Goal: Task Accomplishment & Management: Complete application form

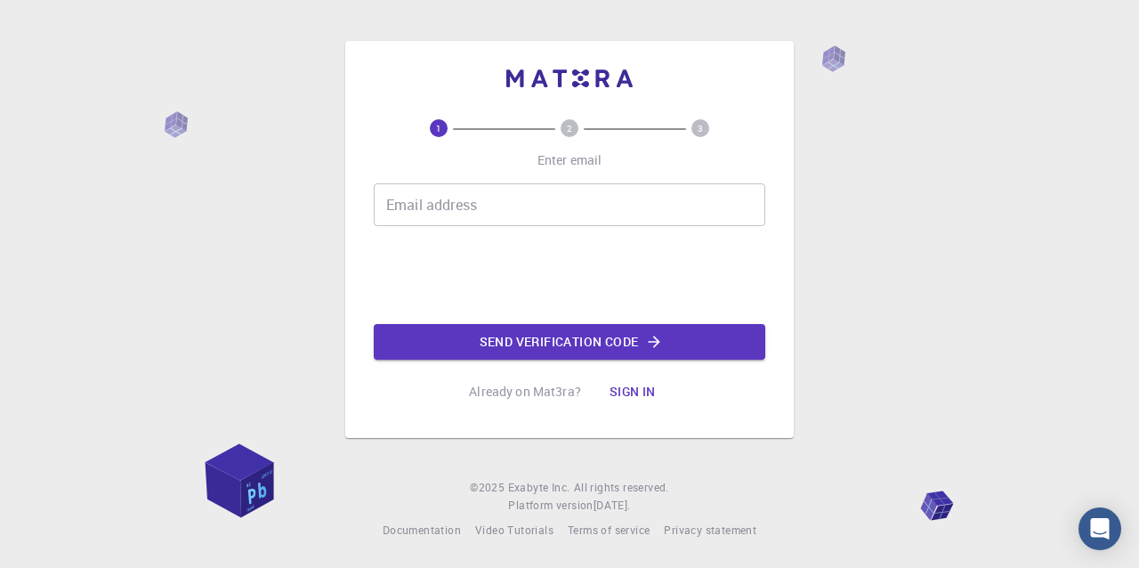
click at [530, 225] on div "Email address Email address Send verification code" at bounding box center [570, 271] width 392 height 176
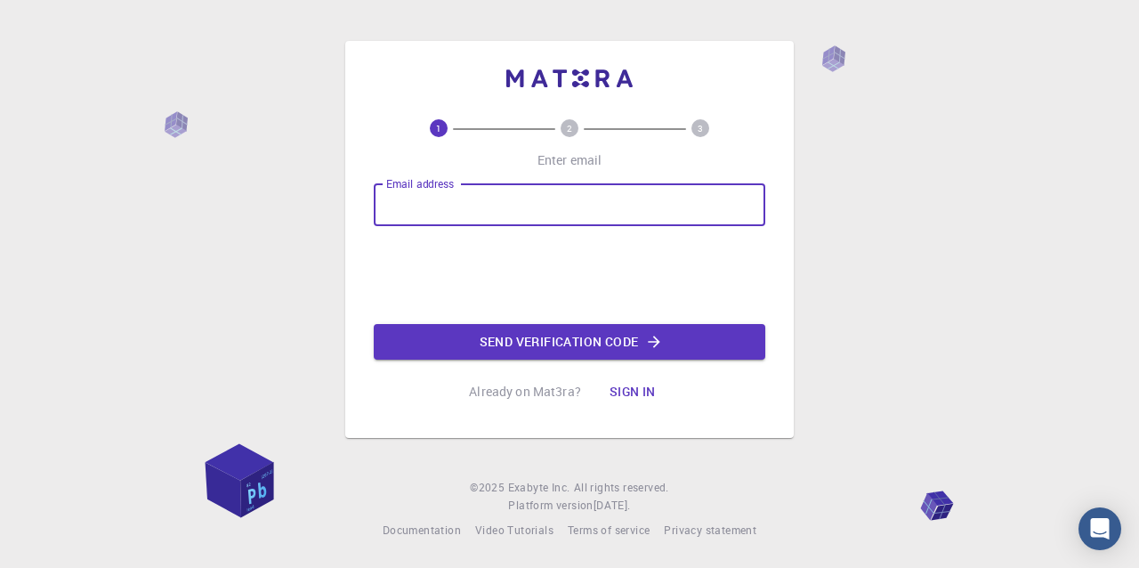
click at [524, 216] on input "Email address" at bounding box center [570, 204] width 392 height 43
drag, startPoint x: 525, startPoint y: 206, endPoint x: 527, endPoint y: 222, distance: 16.1
click at [525, 206] on input "Email address" at bounding box center [570, 204] width 392 height 43
type input "[EMAIL_ADDRESS][DOMAIN_NAME]"
click at [549, 345] on button "Send verification code" at bounding box center [570, 342] width 392 height 36
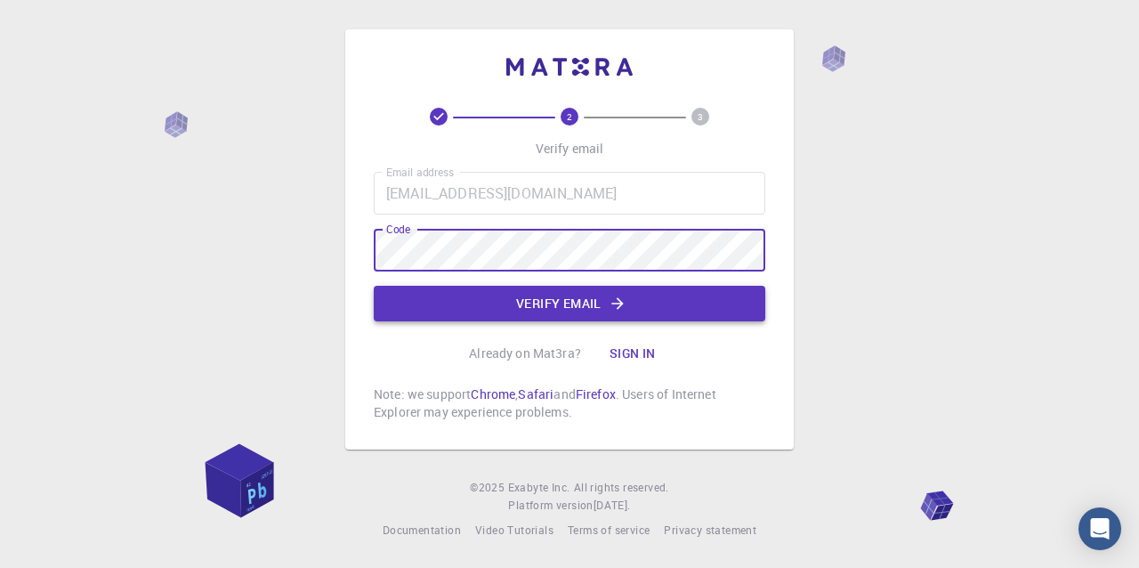
click at [533, 313] on button "Verify email" at bounding box center [570, 304] width 392 height 36
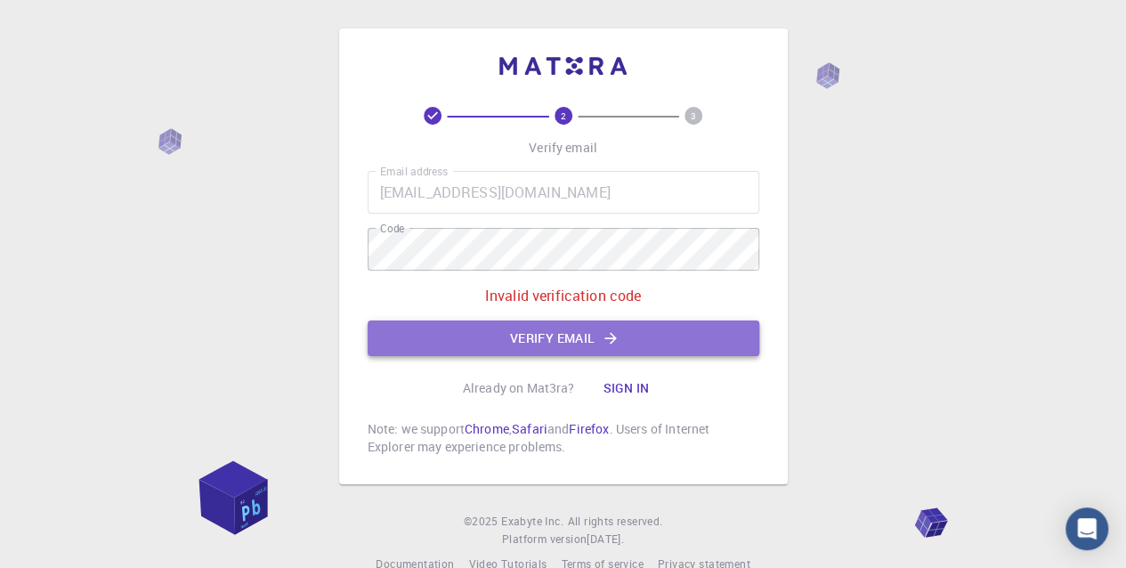
click at [643, 344] on button "Verify email" at bounding box center [564, 338] width 392 height 36
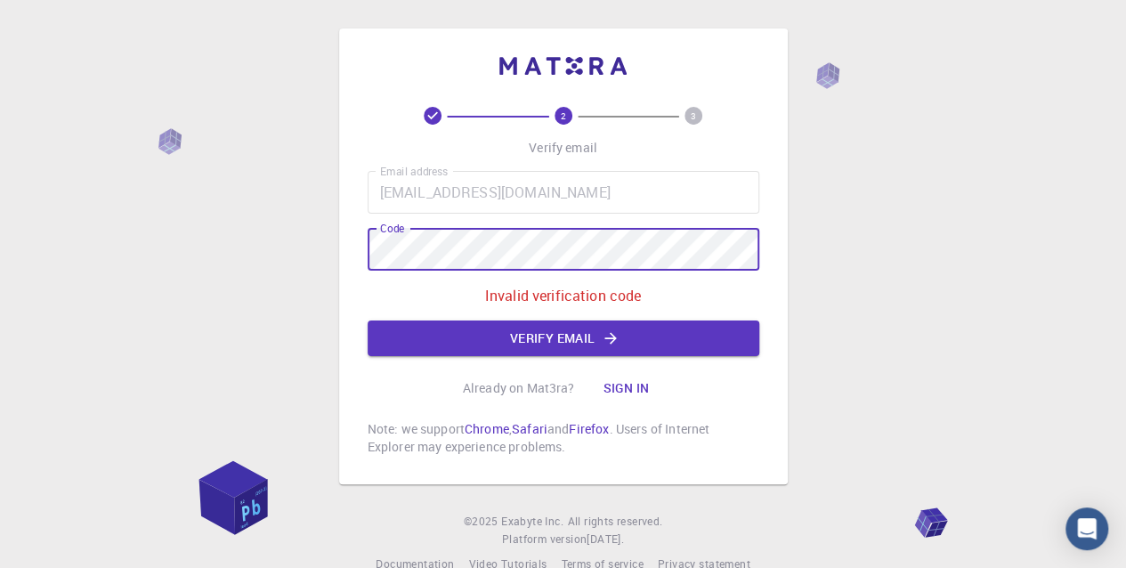
click at [345, 236] on div "2 3 Verify email Email address [EMAIL_ADDRESS][DOMAIN_NAME] Email address Code …" at bounding box center [563, 256] width 449 height 456
click at [513, 349] on button "Verify email" at bounding box center [564, 338] width 392 height 36
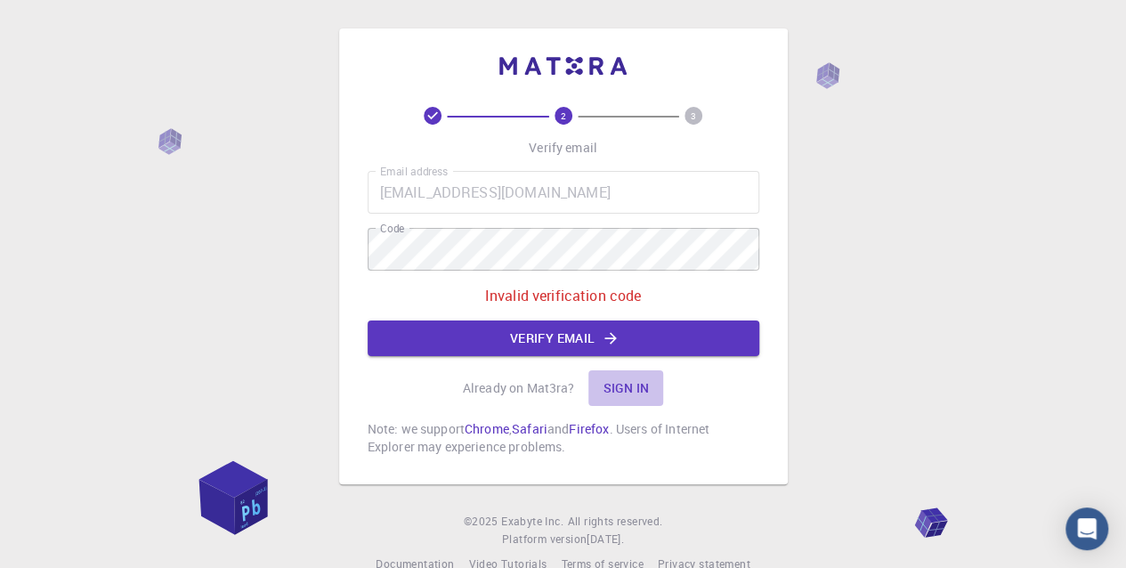
click at [607, 385] on button "Sign in" at bounding box center [625, 388] width 75 height 36
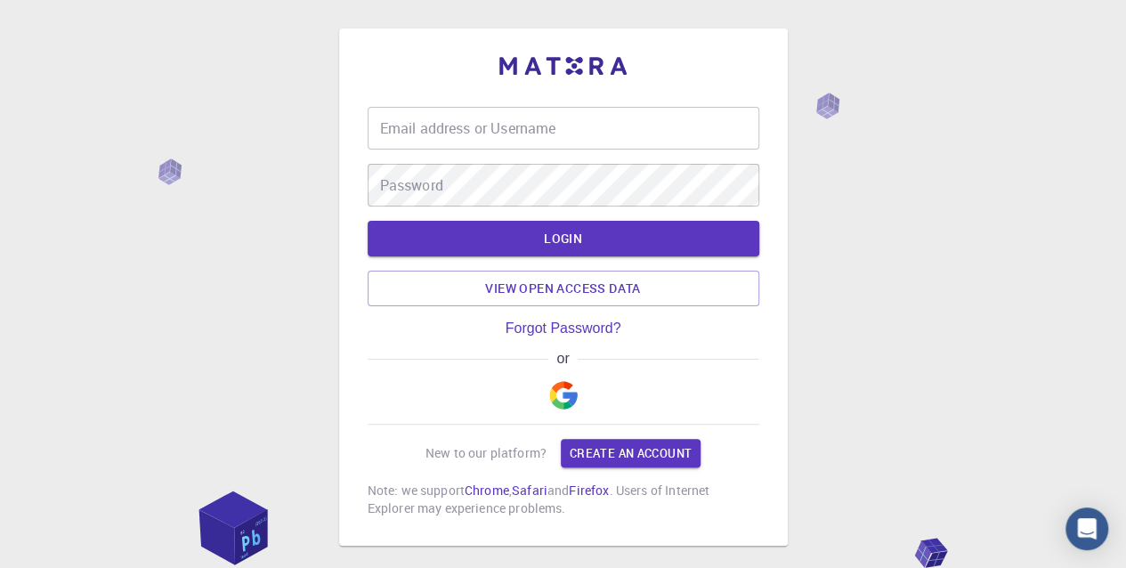
click at [476, 133] on div "Email address or Username Email address or Username" at bounding box center [564, 128] width 392 height 43
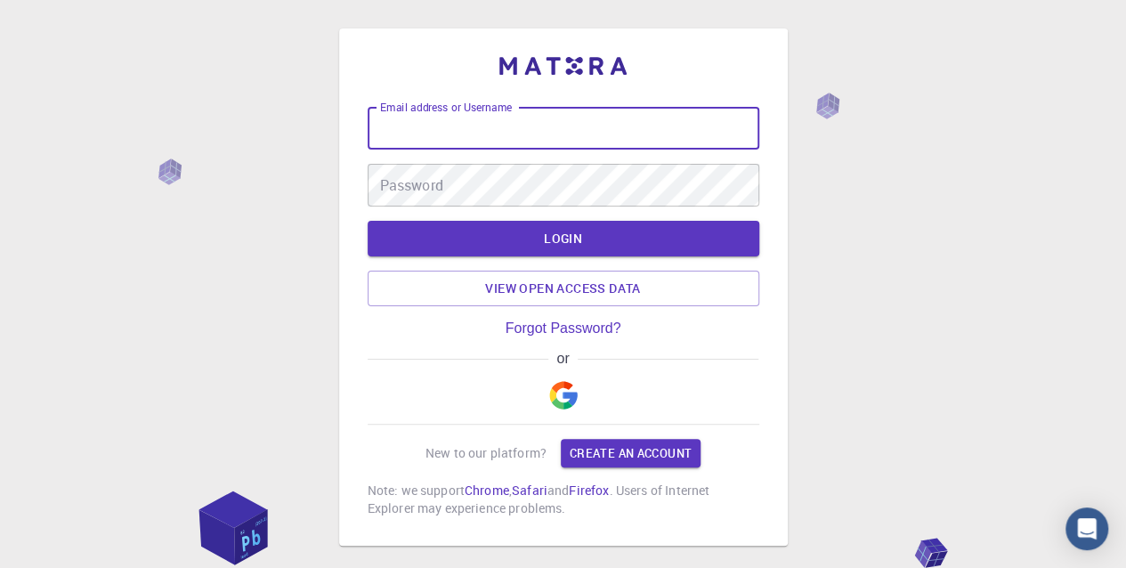
click at [569, 387] on img "button" at bounding box center [563, 395] width 28 height 28
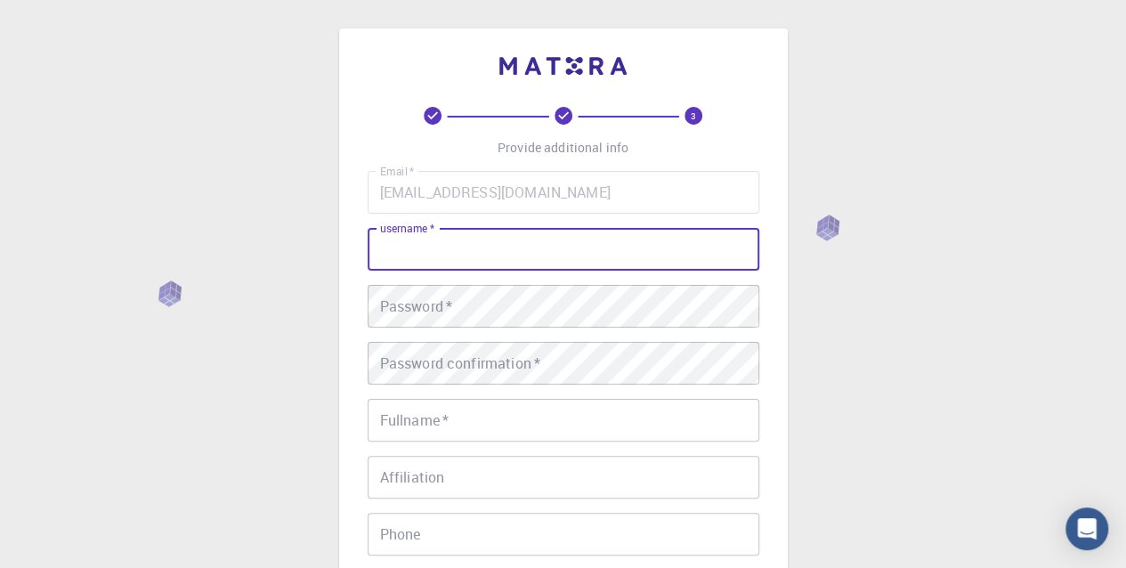
click at [508, 253] on input "username   *" at bounding box center [564, 249] width 392 height 43
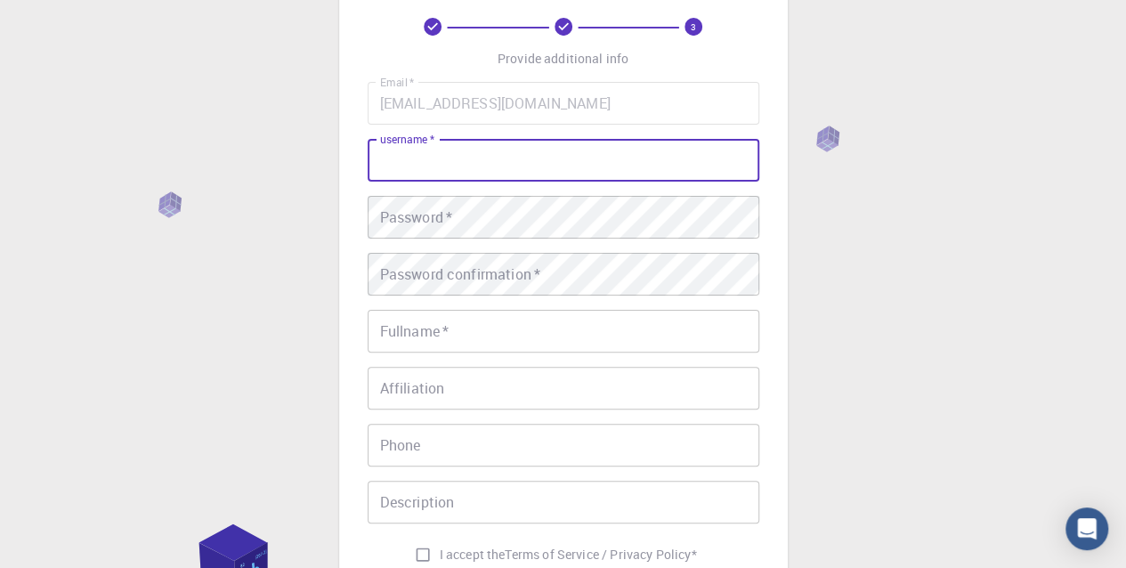
scroll to position [178, 0]
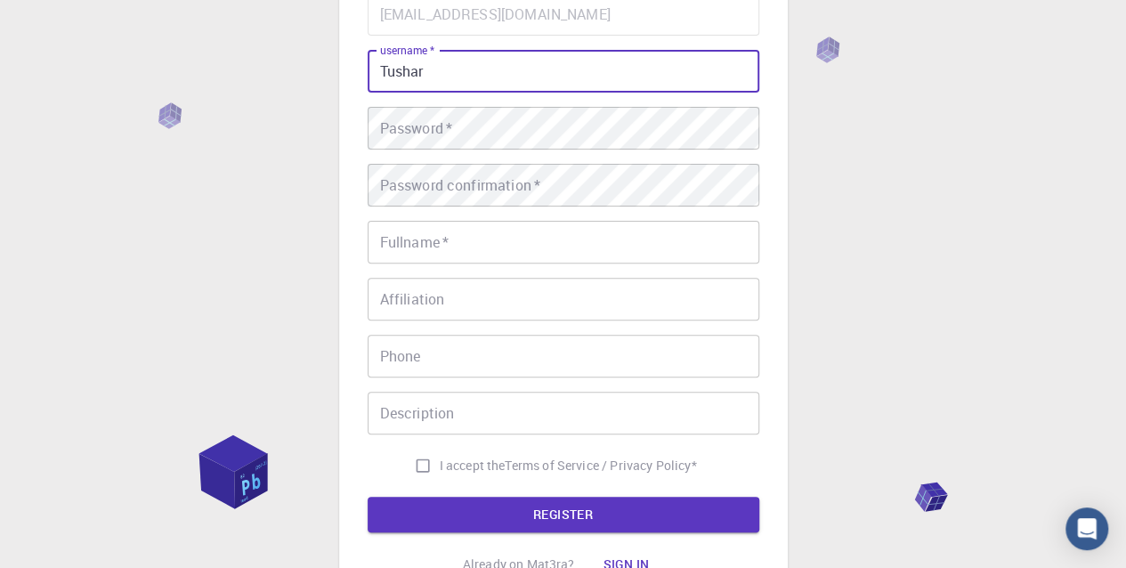
type input "Tushar"
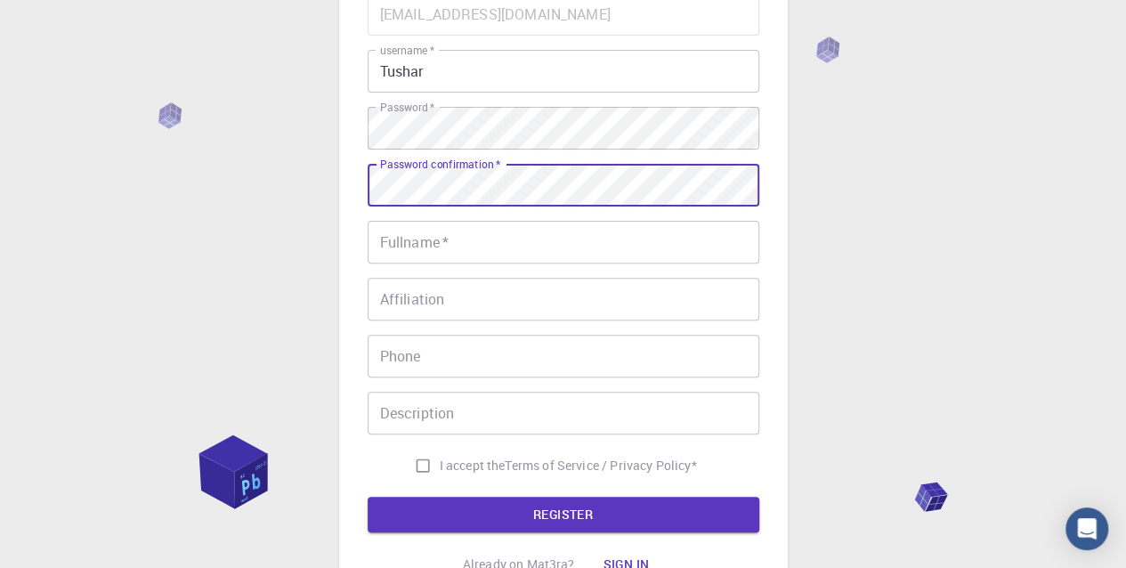
click at [620, 223] on input "Fullname   *" at bounding box center [564, 242] width 392 height 43
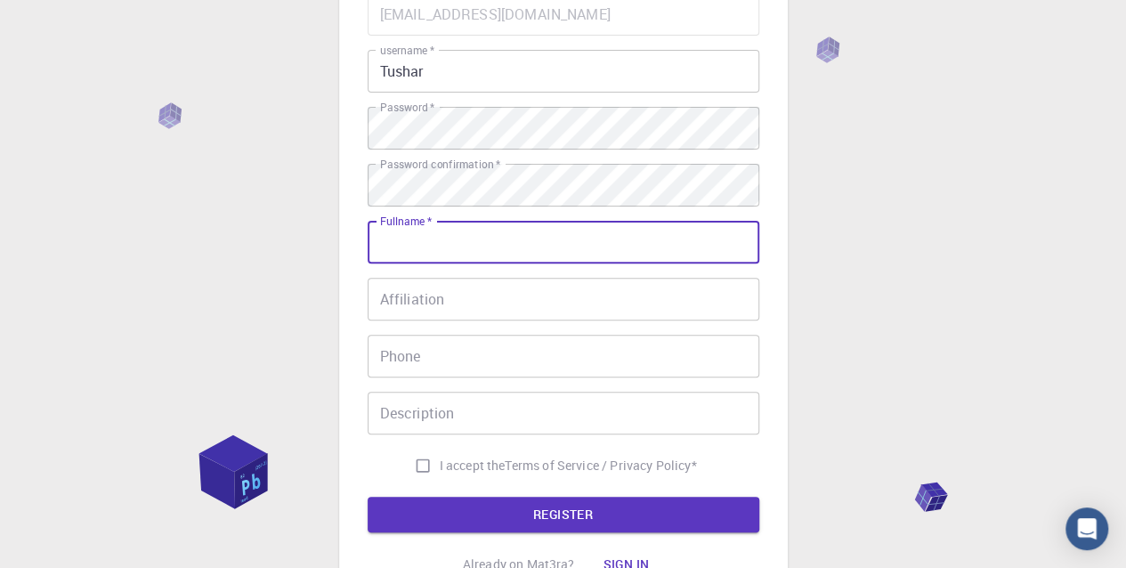
type input "[PERSON_NAME]"
type input "08660434815"
click at [493, 303] on input "Affiliation" at bounding box center [564, 299] width 392 height 43
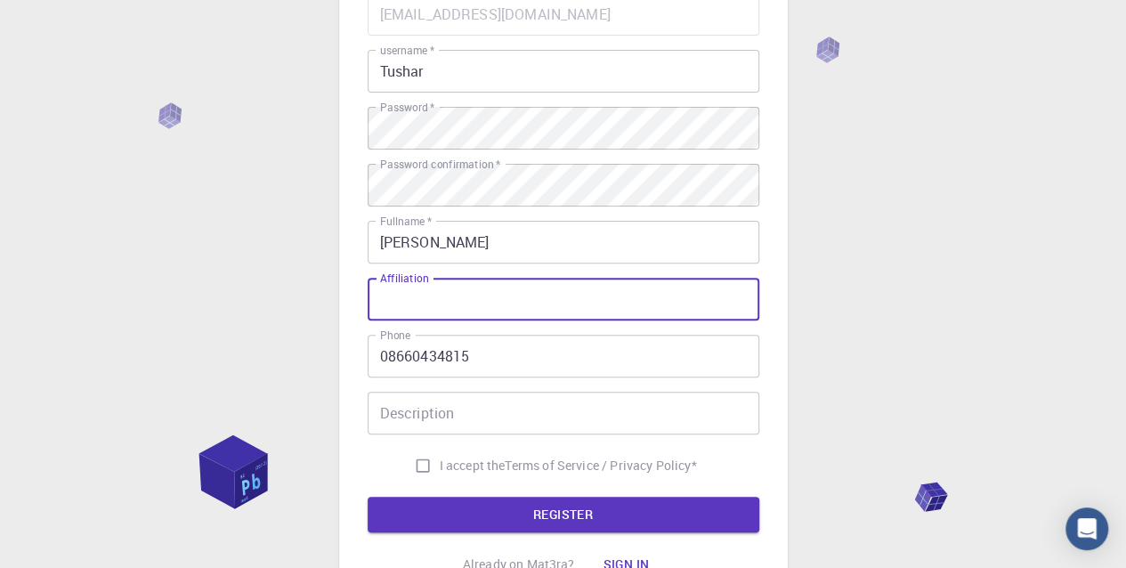
click at [513, 407] on input "Description" at bounding box center [564, 413] width 392 height 43
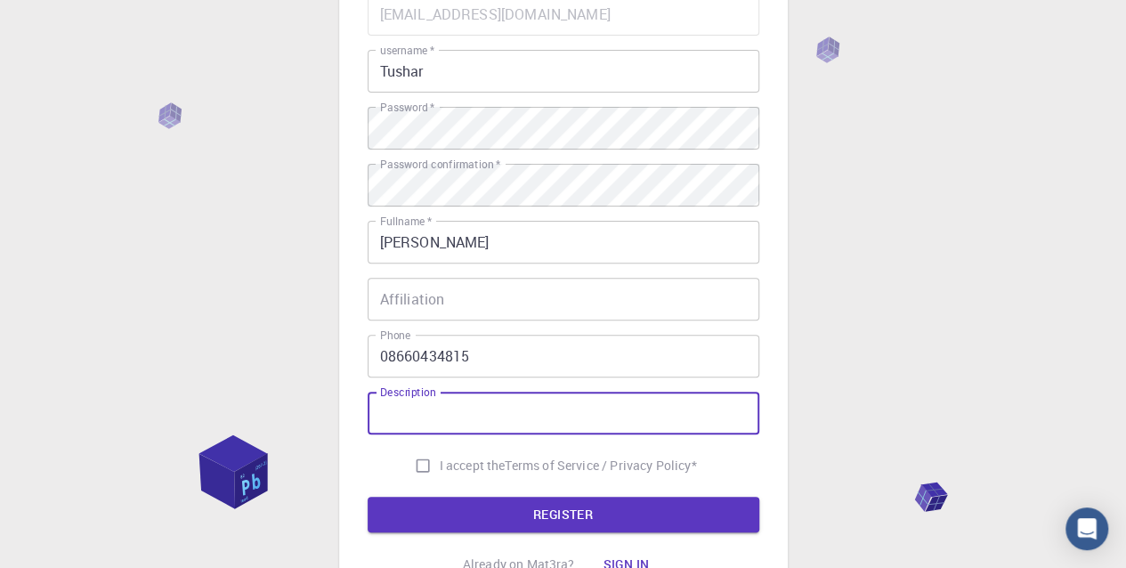
click at [475, 457] on span "I accept the" at bounding box center [473, 466] width 66 height 18
click at [440, 457] on input "I accept the Terms of Service / Privacy Policy *" at bounding box center [423, 466] width 34 height 34
checkbox input "true"
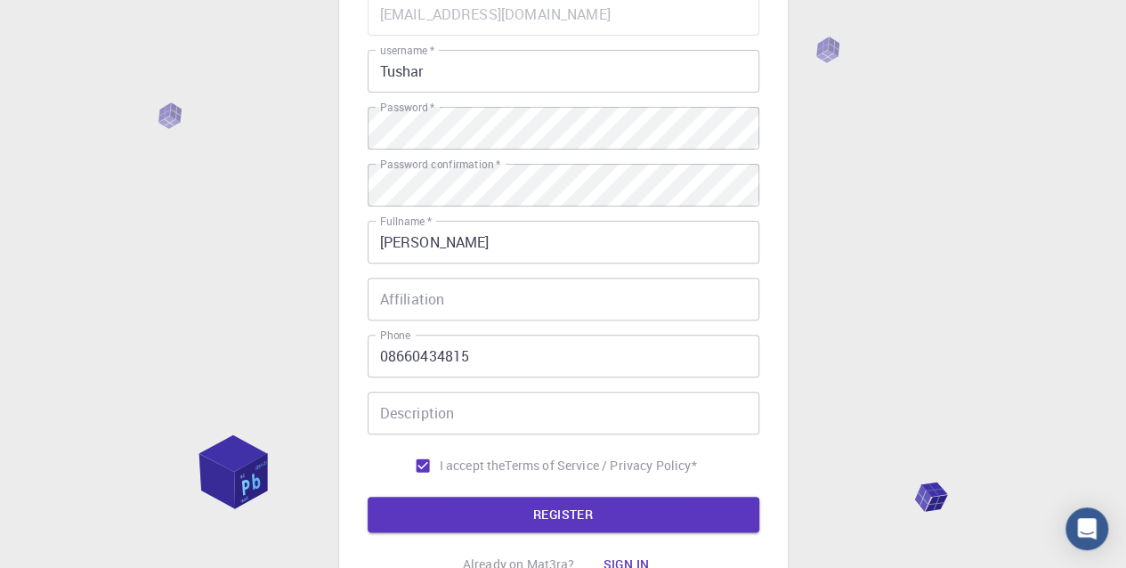
click at [480, 496] on form "Email   * [EMAIL_ADDRESS][DOMAIN_NAME] Email   * username   * Tushar username  …" at bounding box center [564, 262] width 392 height 539
click at [489, 505] on button "REGISTER" at bounding box center [564, 515] width 392 height 36
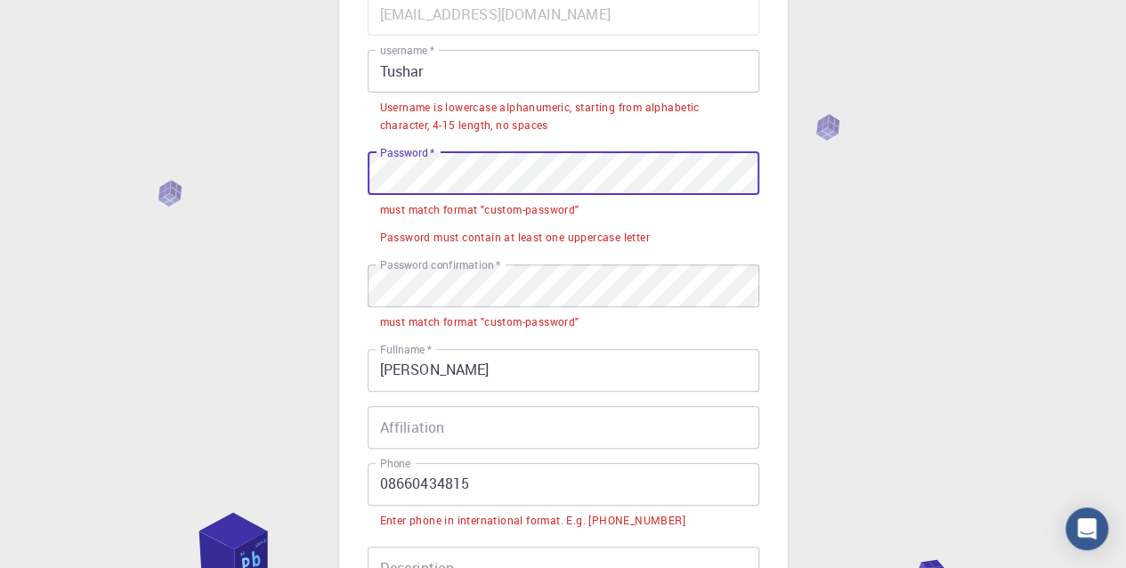
click at [340, 187] on div "3 Provide additional info Email   * [EMAIL_ADDRESS][DOMAIN_NAME] Email   * user…" at bounding box center [563, 307] width 449 height 915
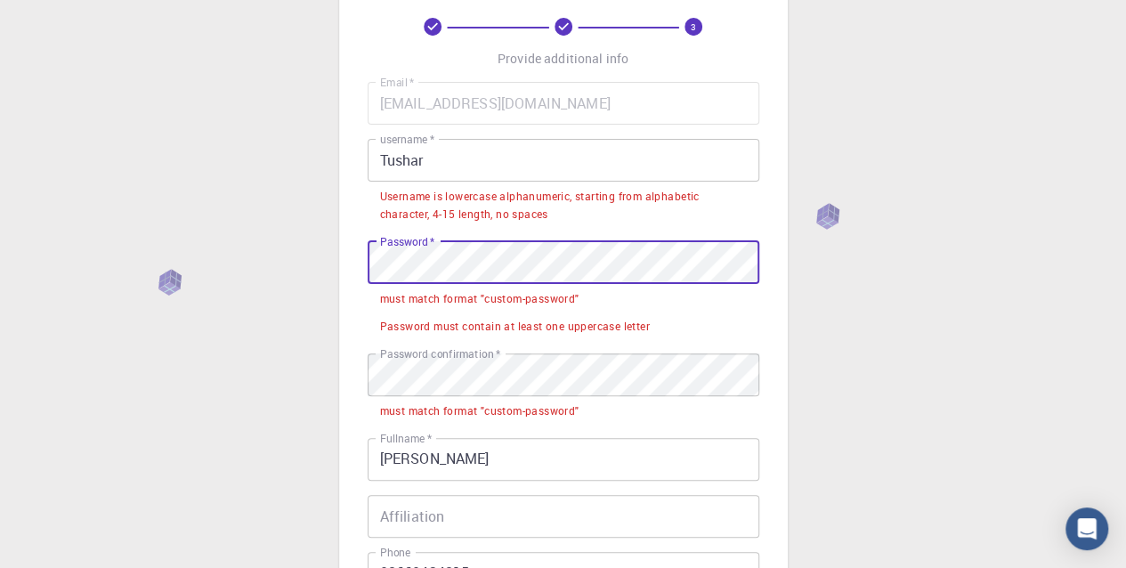
scroll to position [0, 0]
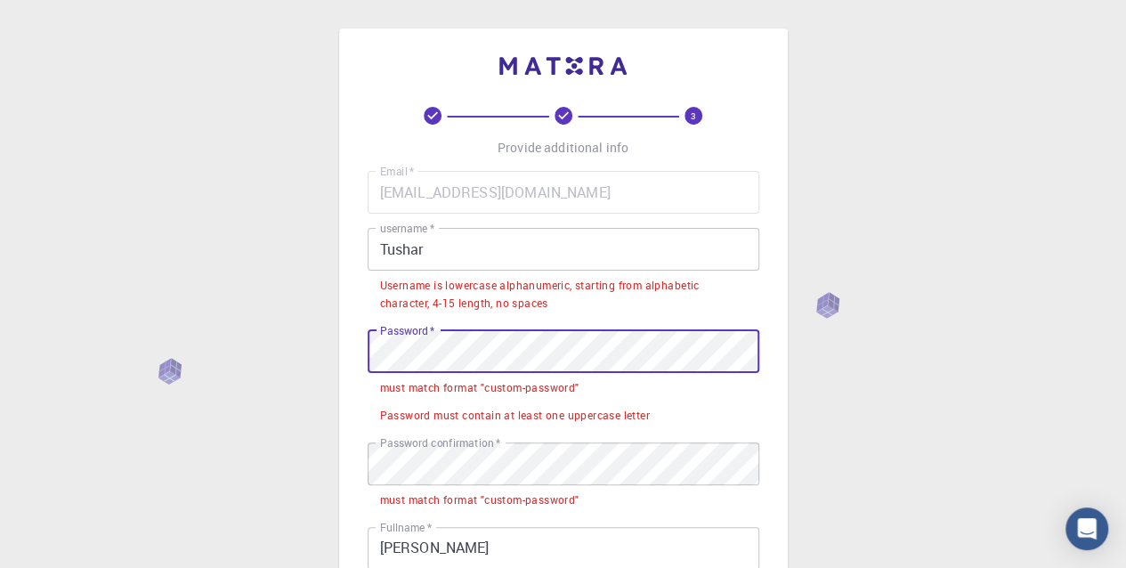
click at [516, 216] on div "Email   * [EMAIL_ADDRESS][DOMAIN_NAME] Email   * username   * Tushar username  …" at bounding box center [564, 493] width 392 height 644
